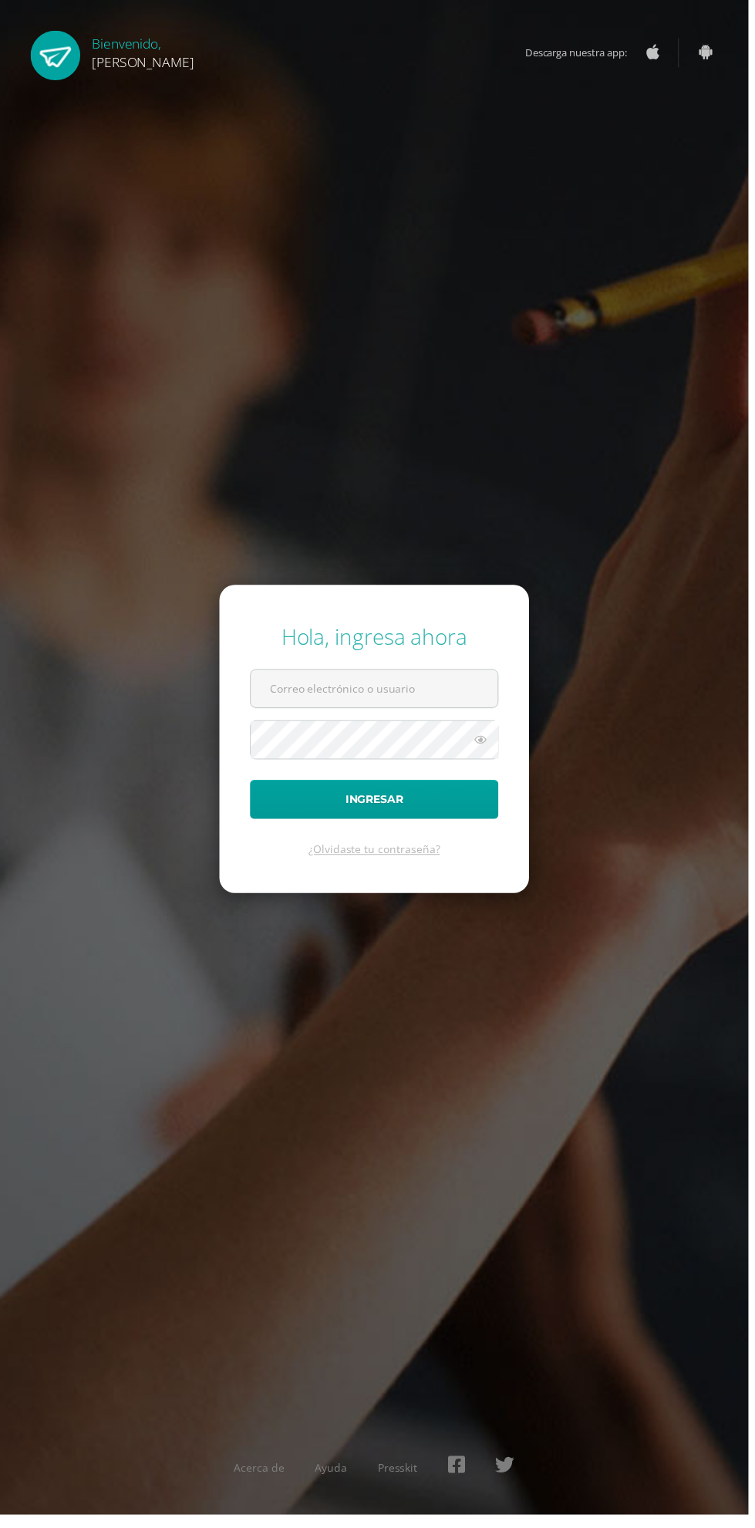
type input "[EMAIL_ADDRESS][DOMAIN_NAME]"
click at [252, 787] on button "Ingresar" at bounding box center [377, 806] width 251 height 39
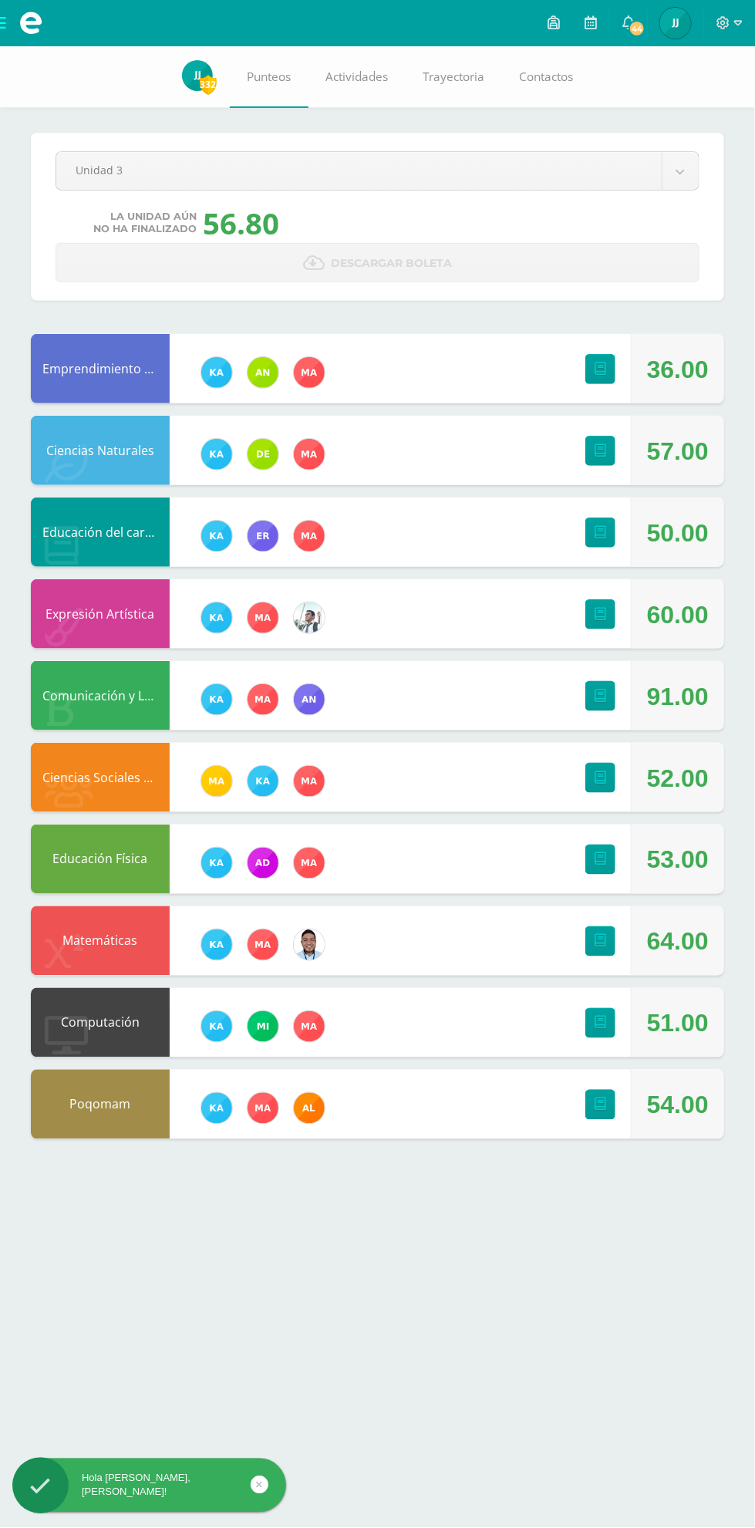
click at [625, 39] on link "44" at bounding box center [628, 23] width 37 height 46
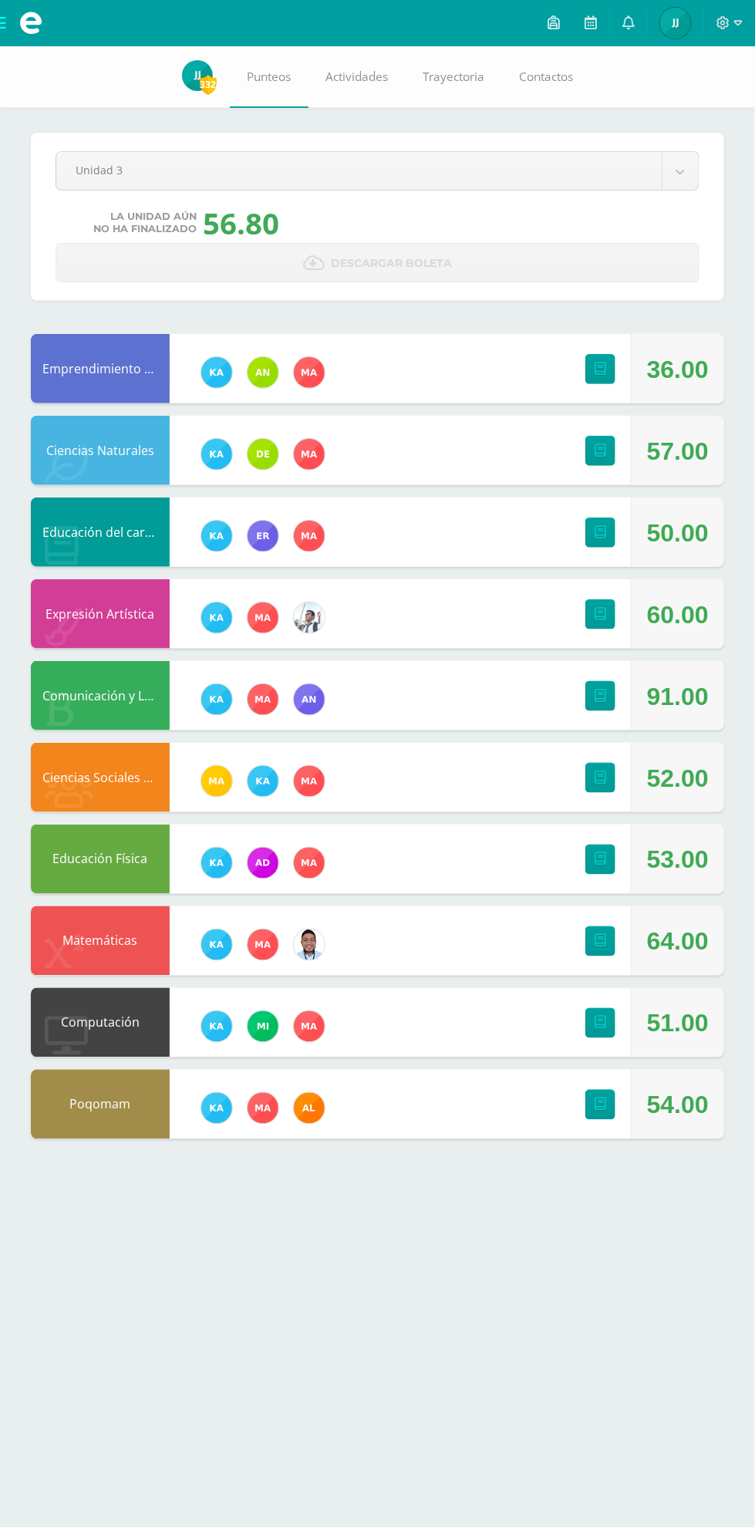
click at [110, 181] on body "Hola Jostin Alexander, bienvenido a Edoo! Mis cursos Archivos Cerrar panel Cien…" at bounding box center [377, 585] width 755 height 1170
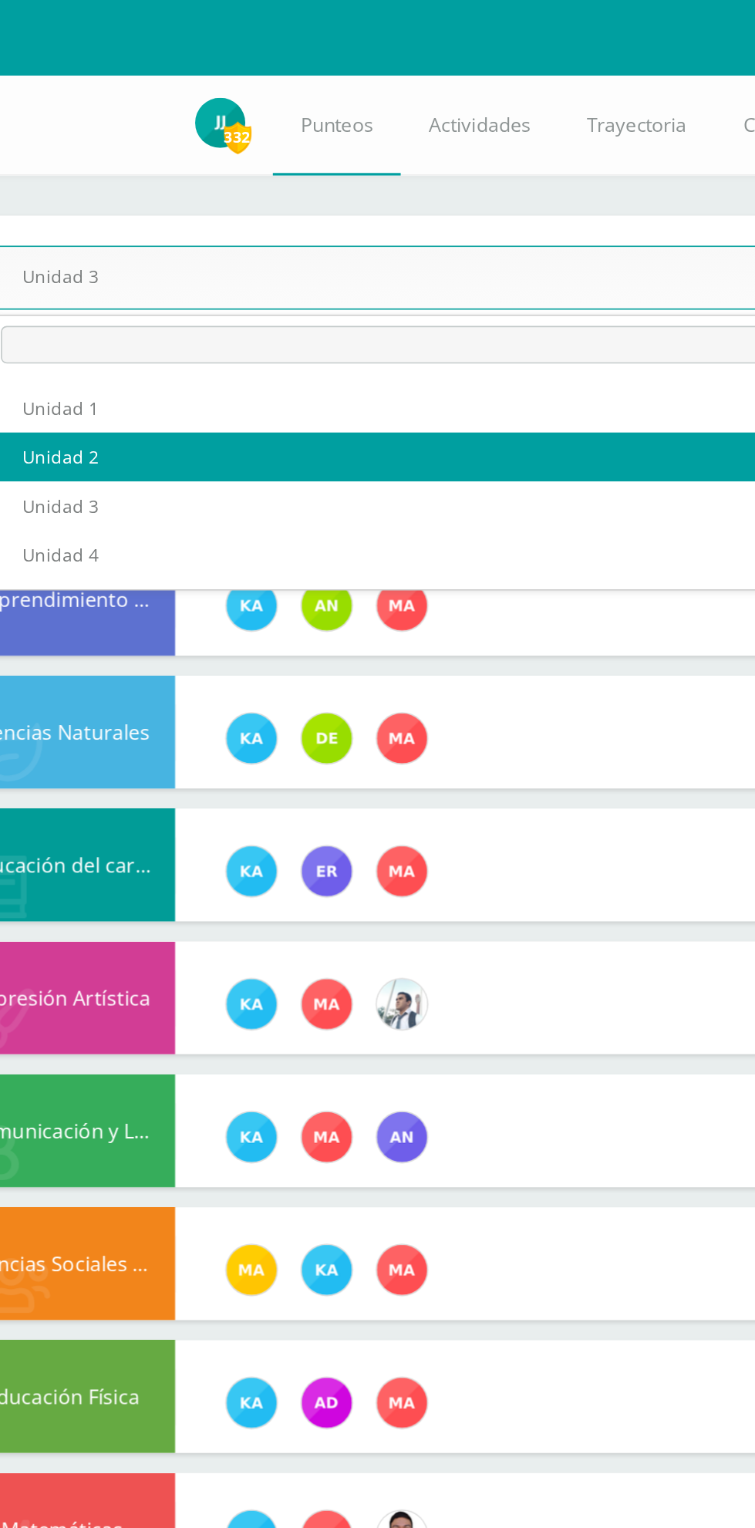
click at [124, 180] on body "Hola Jostin Alexander, bienvenido a Edoo! Mis cursos Archivos Cerrar panel Cien…" at bounding box center [377, 585] width 755 height 1170
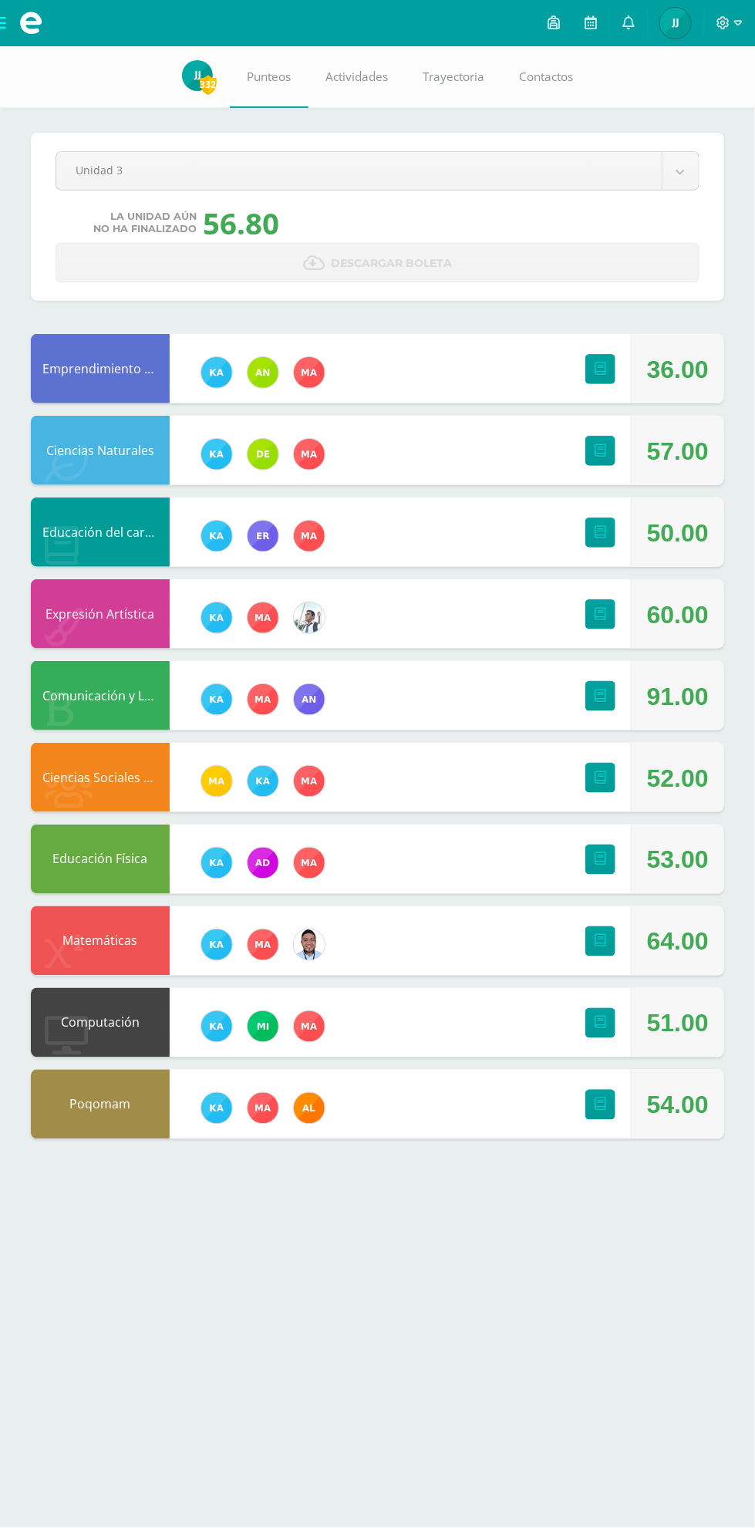
click at [92, 185] on body "Hola Jostin Alexander, bienvenido a Edoo! Mis cursos Archivos Cerrar panel Cien…" at bounding box center [377, 585] width 755 height 1170
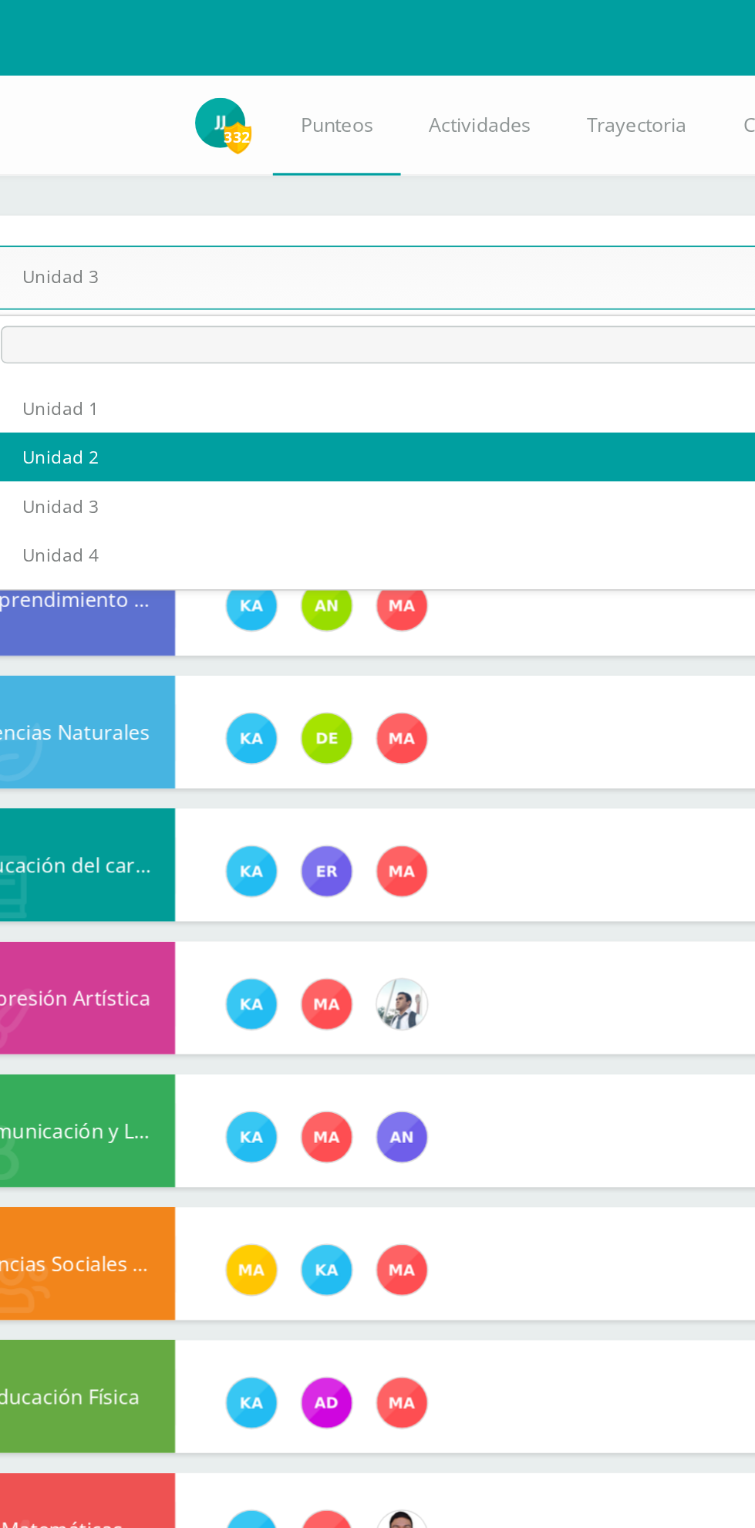
select select "Unidad 2"
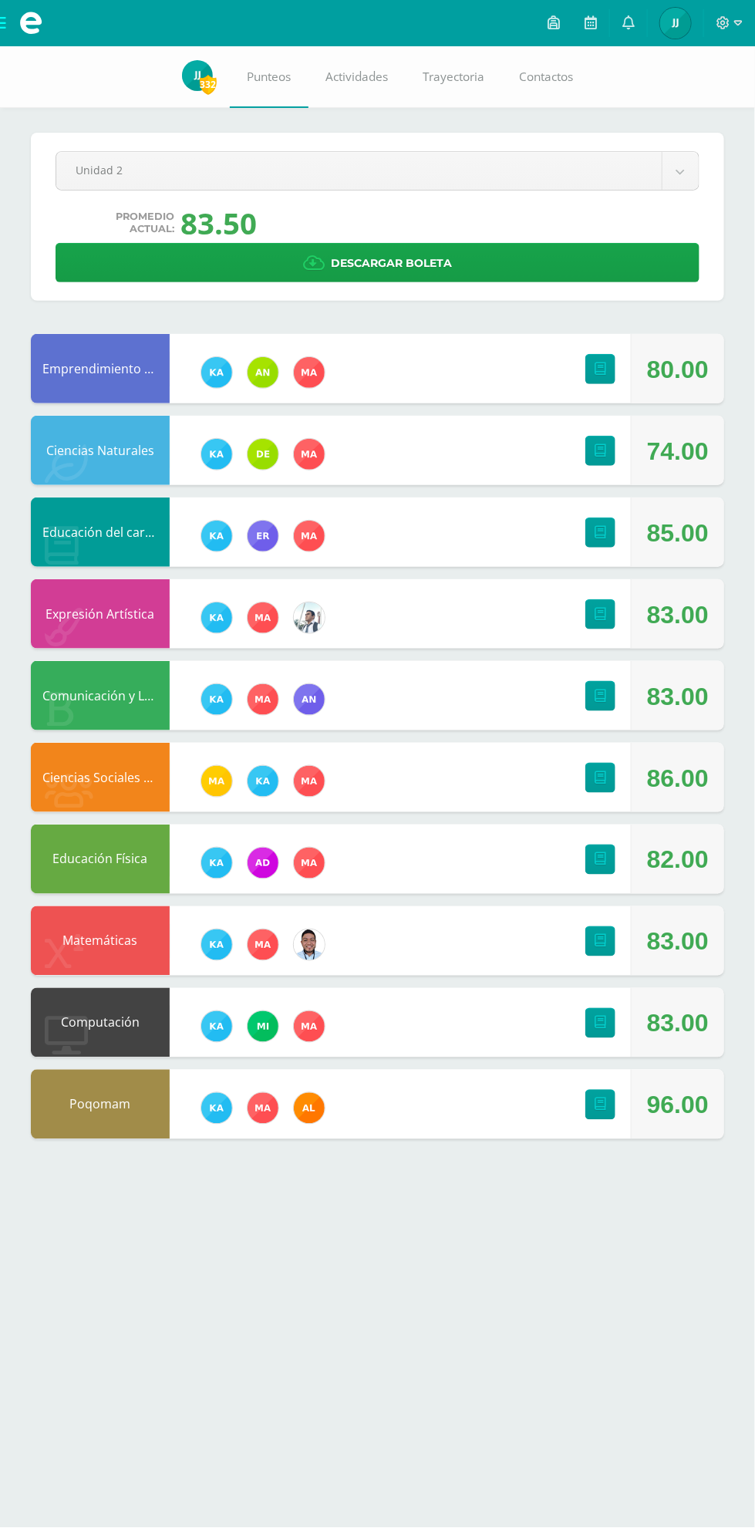
click at [84, 183] on body "Mis cursos Archivos Cerrar panel Ciencias Naturales Tercero Basico "A" Ciencias…" at bounding box center [377, 585] width 755 height 1170
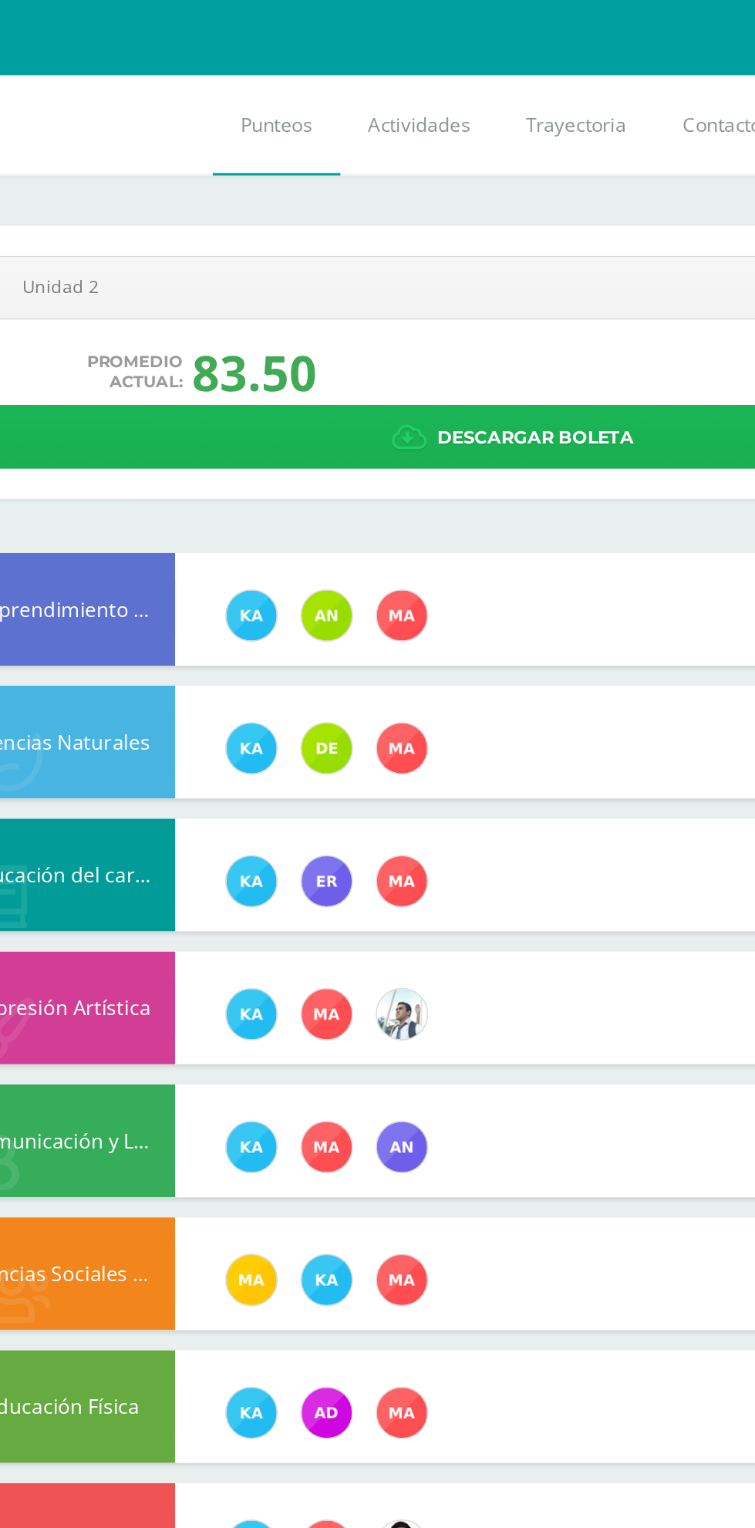
click at [114, 270] on link "Descargar boleta" at bounding box center [378, 268] width 644 height 39
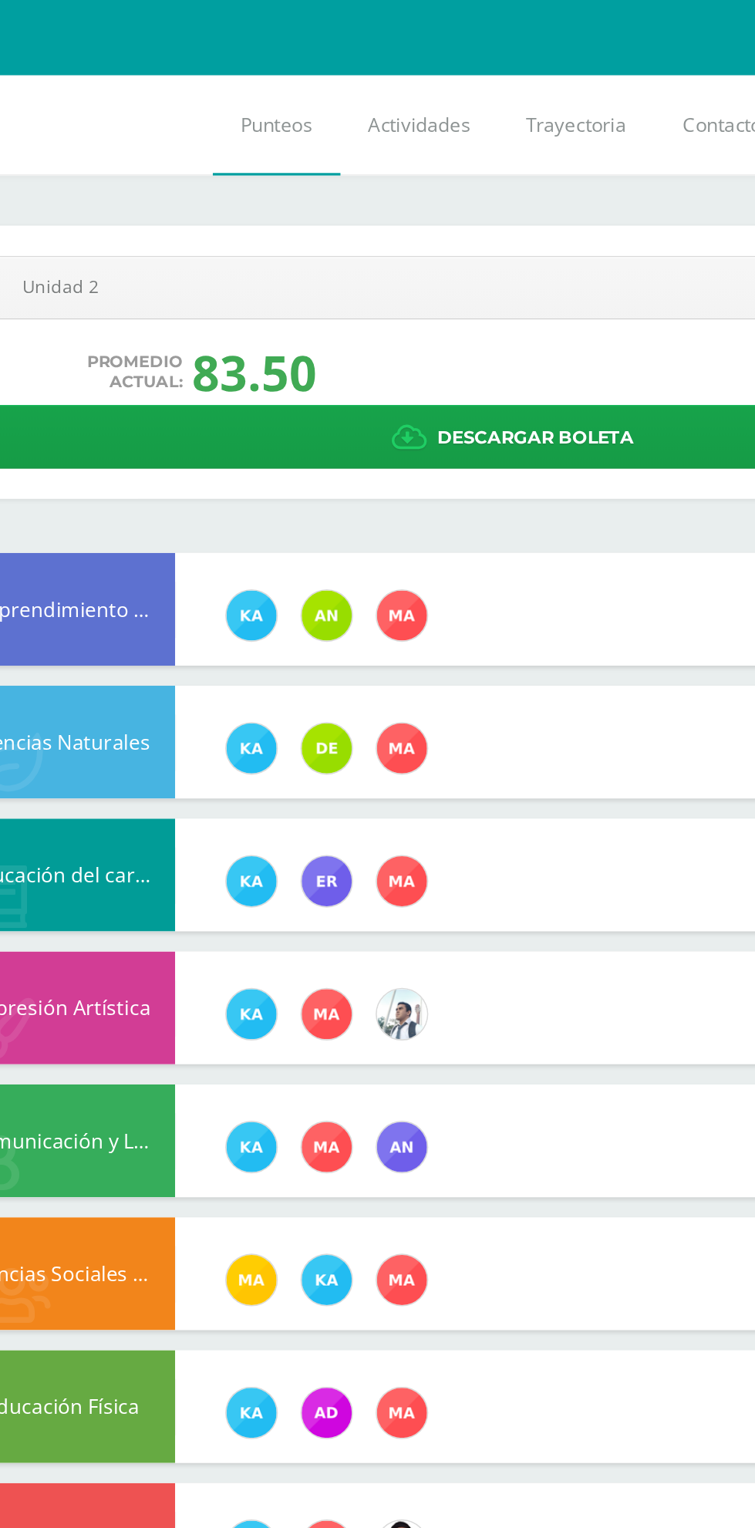
click at [126, 179] on body "Mis cursos Archivos Cerrar panel Ciencias Naturales Tercero Basico "A" Ciencias…" at bounding box center [377, 588] width 755 height 1176
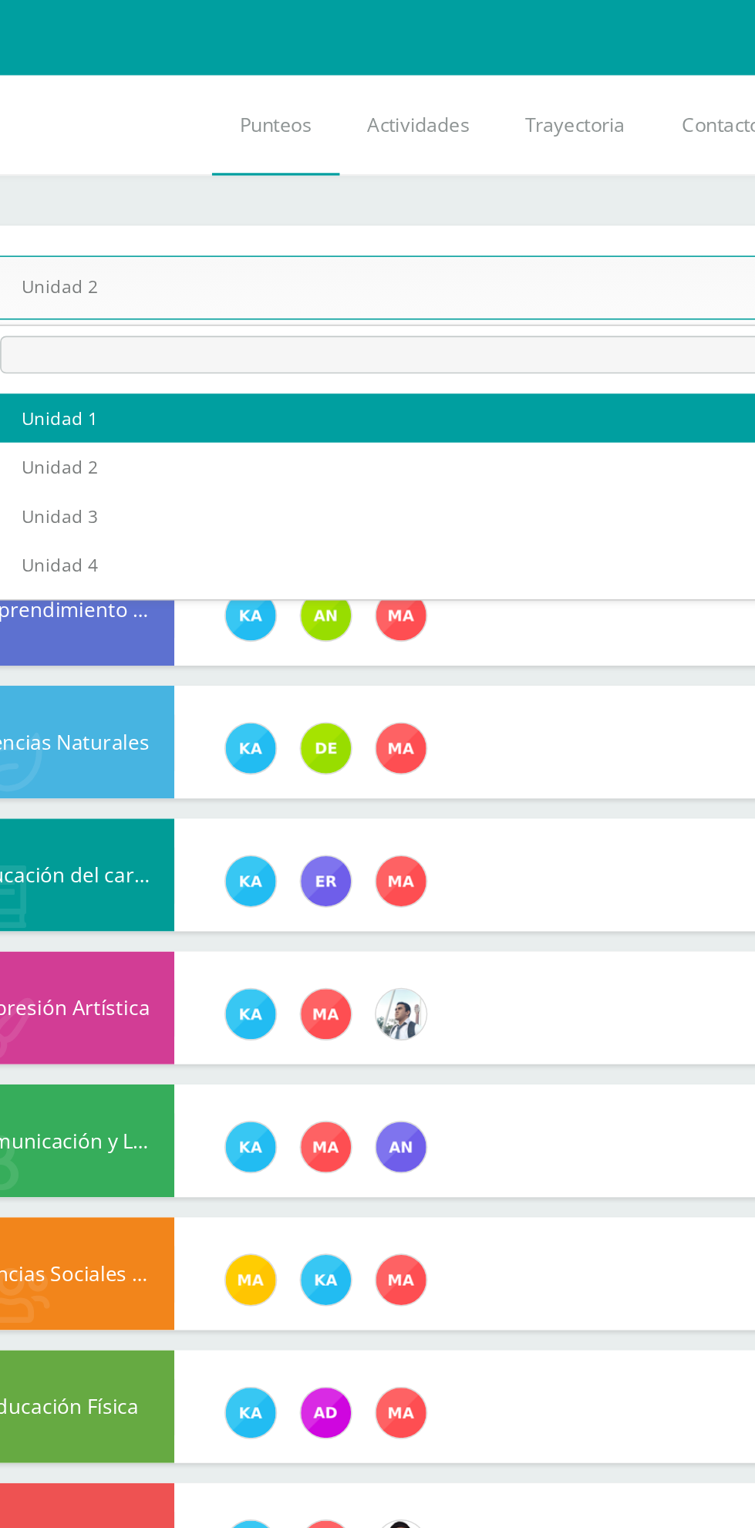
select select "Unidad 1"
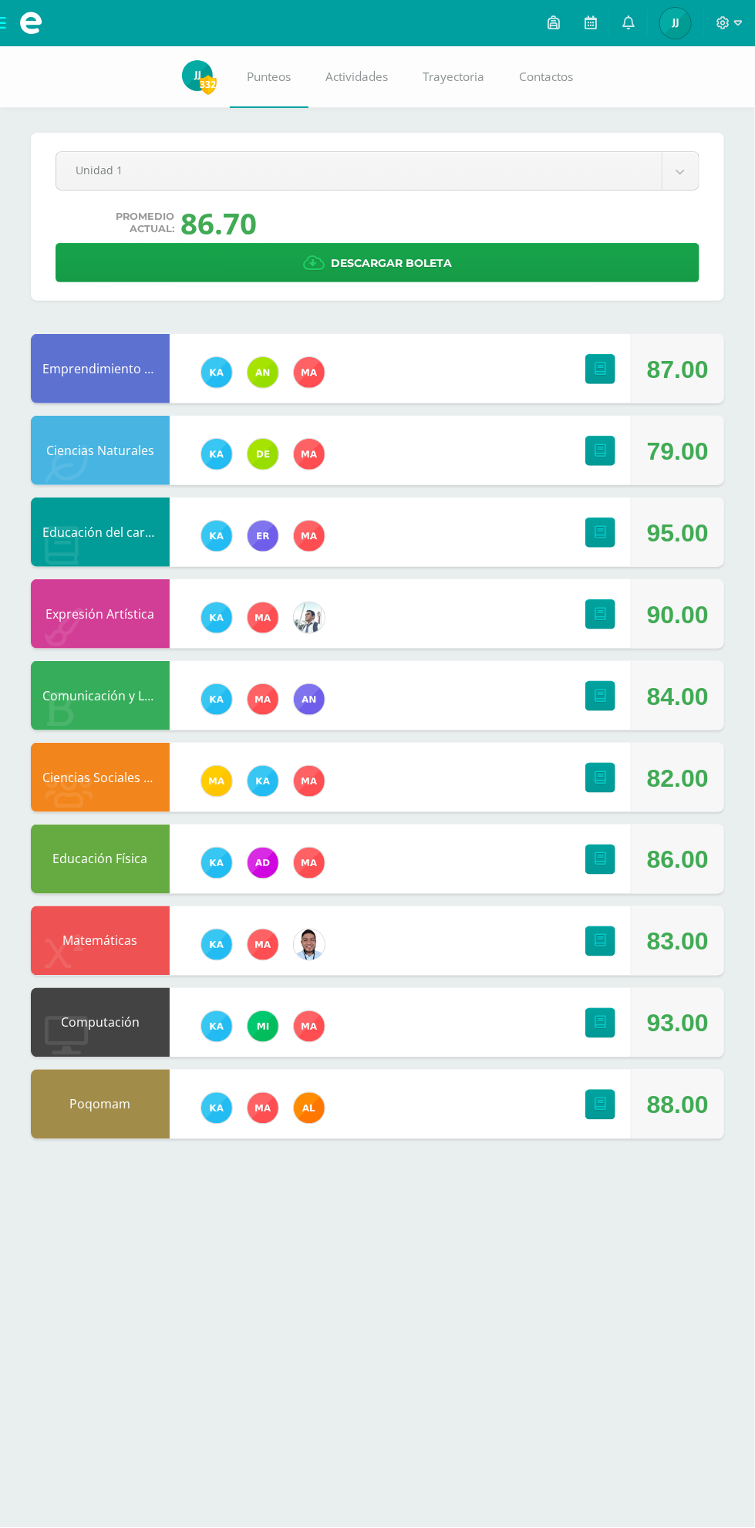
click at [93, 182] on body "Mis cursos Archivos Cerrar panel Ciencias Naturales Tercero Basico "A" Ciencias…" at bounding box center [377, 585] width 755 height 1170
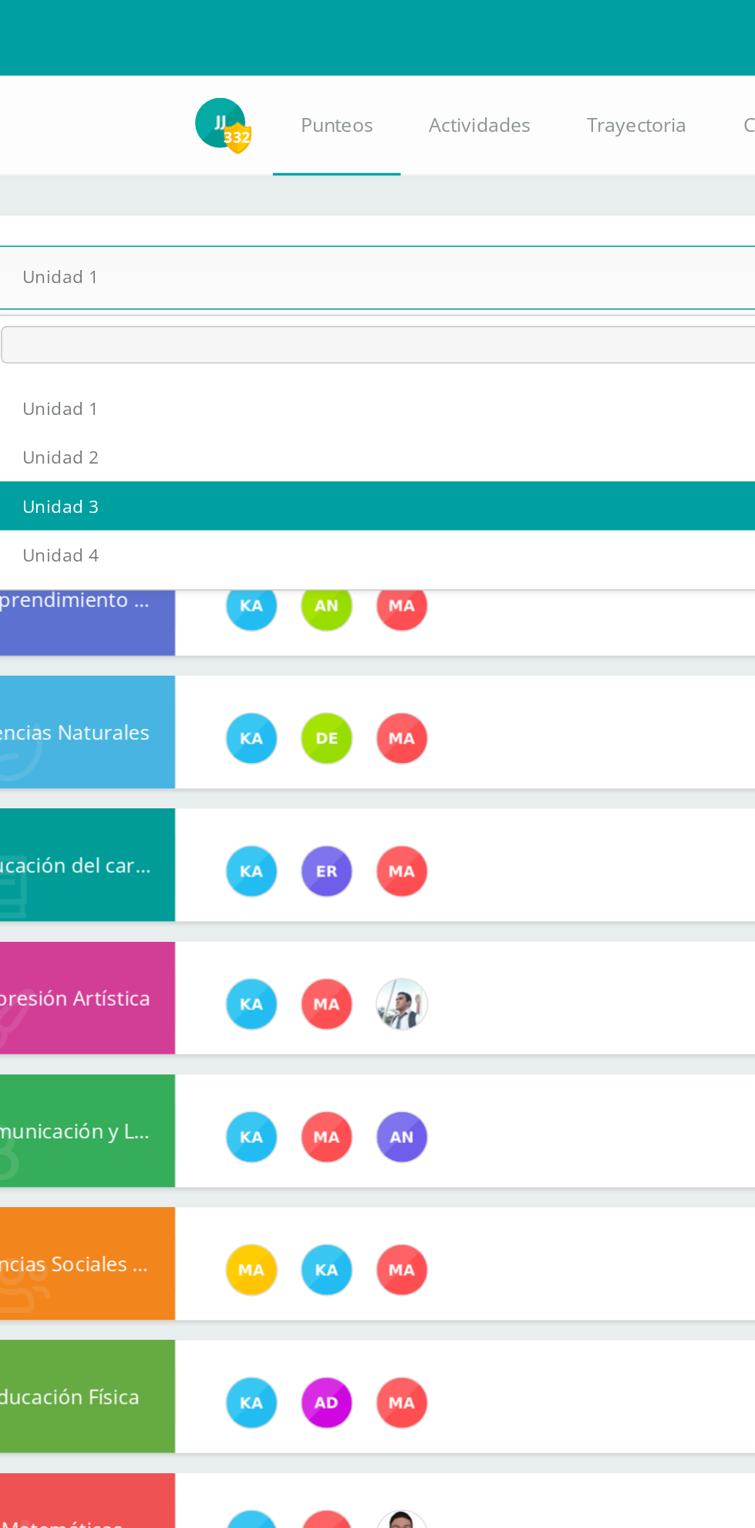
select select "Unidad 3"
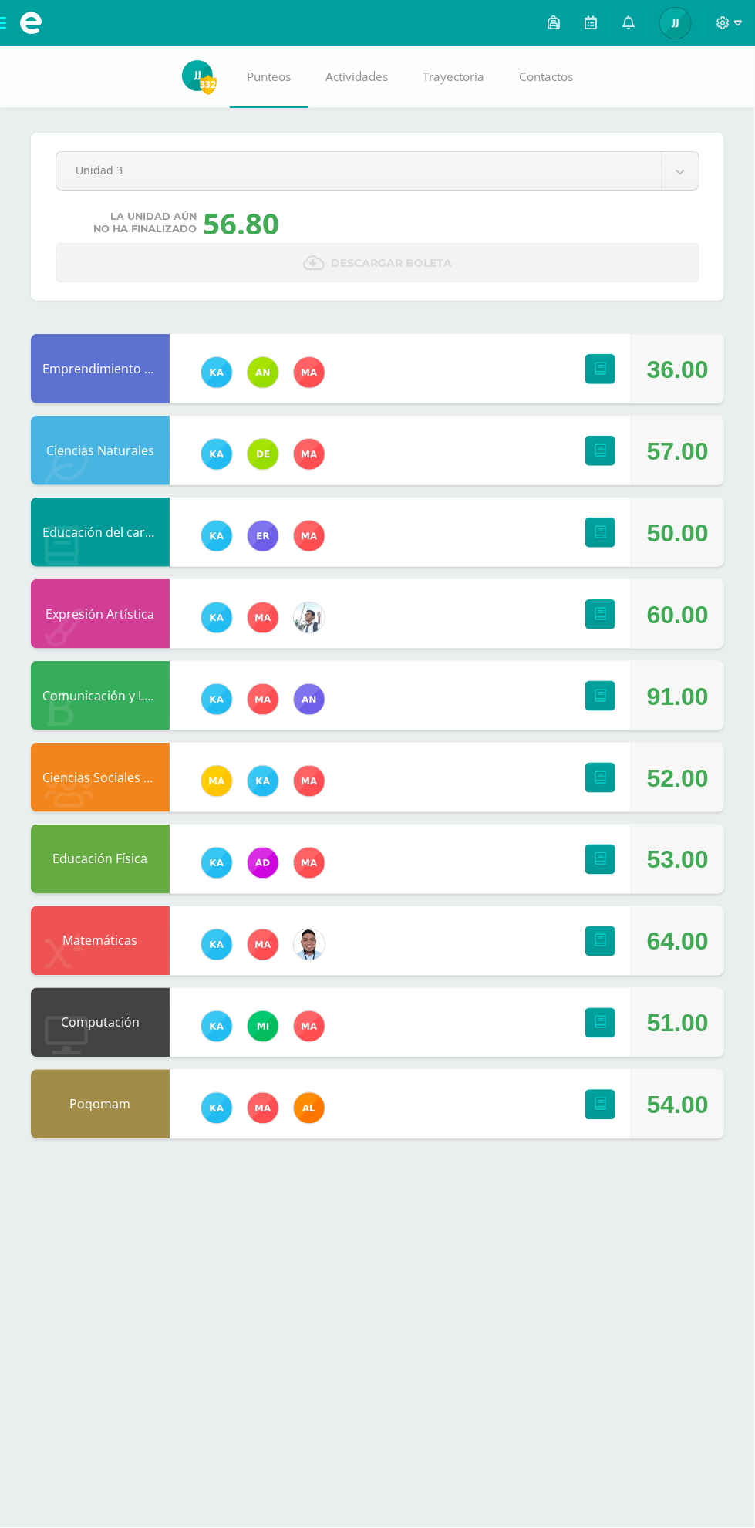
click at [638, 15] on link at bounding box center [628, 23] width 37 height 46
